Goal: Task Accomplishment & Management: Manage account settings

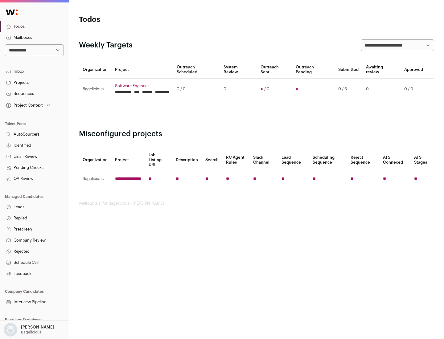
click at [34, 82] on link "Projects" at bounding box center [34, 82] width 69 height 11
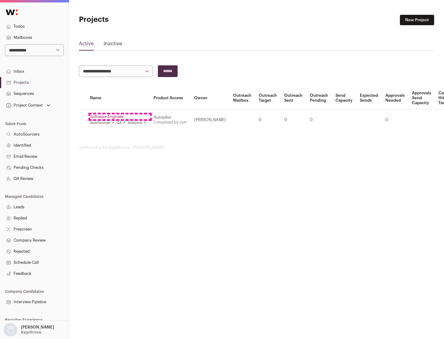
click at [120, 117] on link "Software Engineer" at bounding box center [118, 116] width 56 height 5
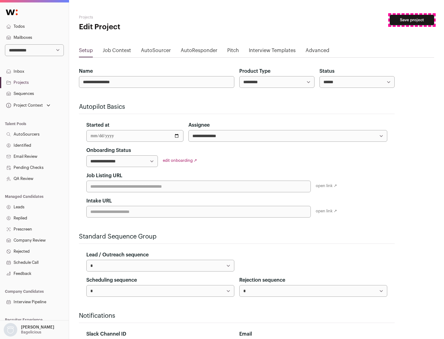
click at [412, 20] on button "Save project" at bounding box center [412, 20] width 44 height 10
